Goal: Transaction & Acquisition: Download file/media

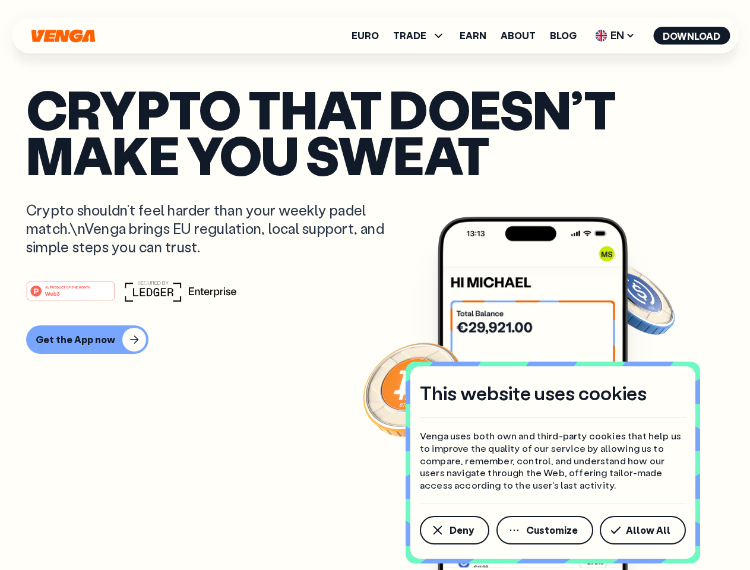
click at [375, 285] on div "#1 PRODUCT OF THE MONTH Web3" at bounding box center [375, 290] width 698 height 21
click at [454, 530] on span "Deny" at bounding box center [462, 531] width 24 height 10
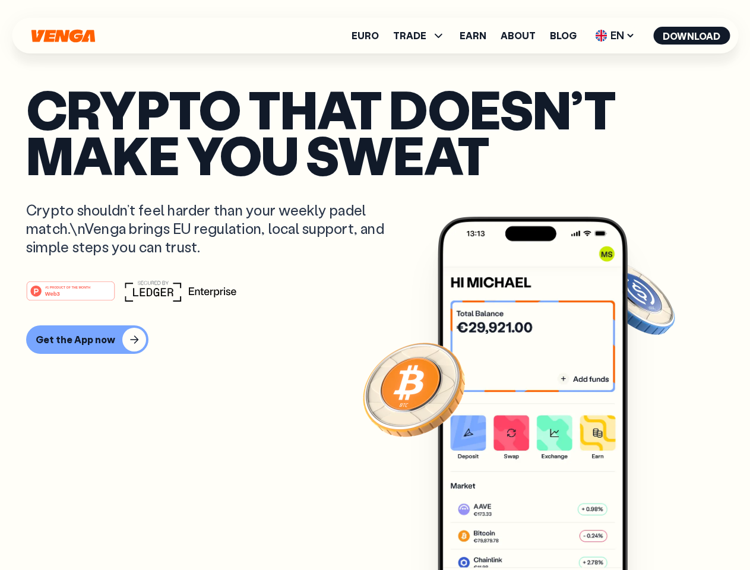
click at [546, 530] on img at bounding box center [533, 416] width 190 height 398
click at [645, 530] on article "Crypto that doesn’t make you sweat Crypto shouldn’t feel harder than your weekl…" at bounding box center [375, 308] width 698 height 445
click at [423, 36] on span "TRADE" at bounding box center [409, 36] width 33 height 10
click at [615, 36] on span "EN" at bounding box center [615, 35] width 48 height 19
click at [692, 36] on button "Download" at bounding box center [691, 36] width 77 height 18
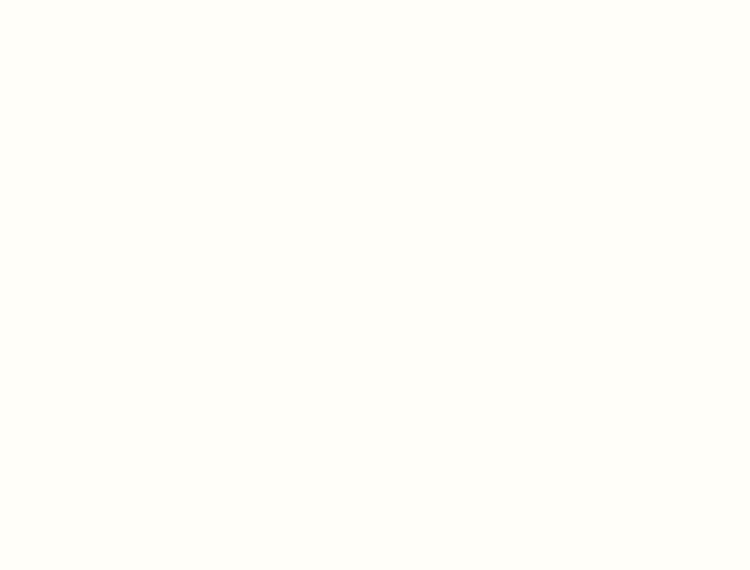
click at [86, 0] on html "This website uses cookies Venga uses both own and third-party cookies that help…" at bounding box center [375, 0] width 750 height 0
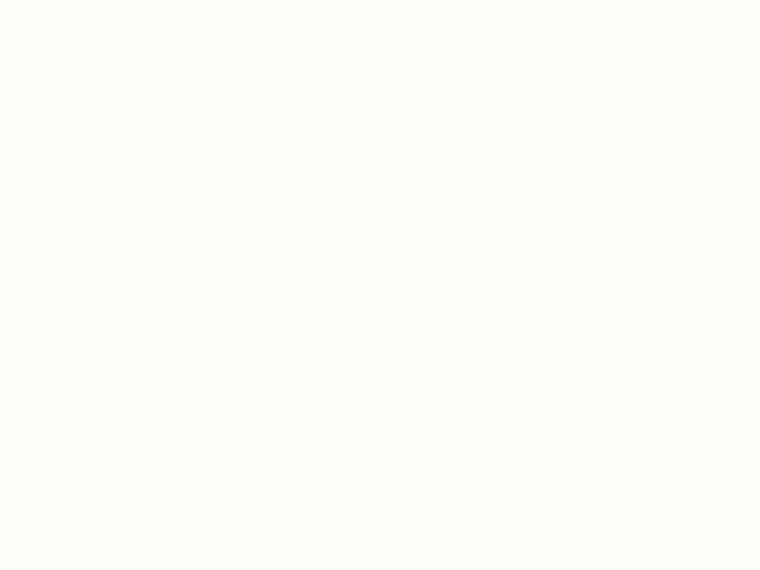
click at [72, 0] on html "This website uses cookies Venga uses both own and third-party cookies that help…" at bounding box center [380, 0] width 760 height 0
